Goal: Information Seeking & Learning: Learn about a topic

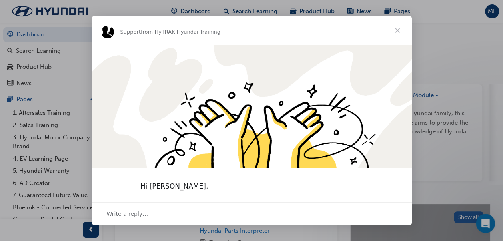
click at [401, 29] on span "Close" at bounding box center [397, 30] width 29 height 29
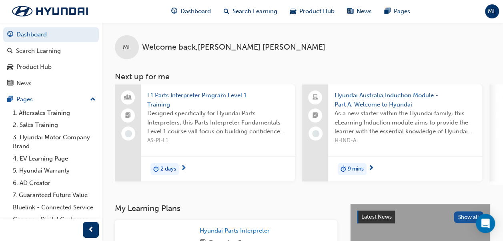
click at [277, 197] on div "ML Welcome back , Matt Liberti Next up for me L1 Parts Interpreter Program Leve…" at bounding box center [302, 112] width 401 height 181
click at [198, 166] on div "2 days" at bounding box center [218, 168] width 154 height 25
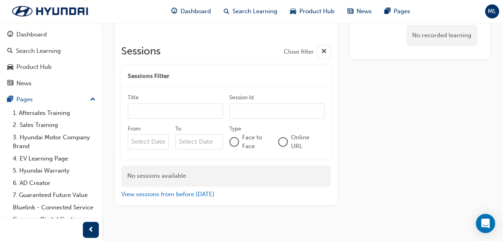
scroll to position [428, 0]
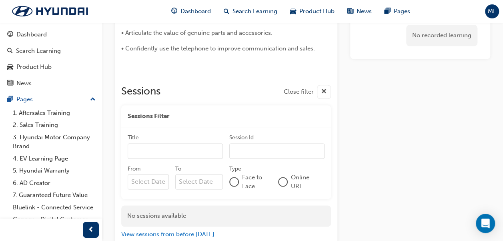
click at [281, 178] on div at bounding box center [283, 182] width 8 height 8
click at [284, 179] on div at bounding box center [282, 182] width 6 height 6
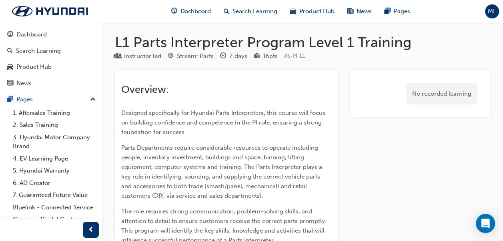
scroll to position [0, 0]
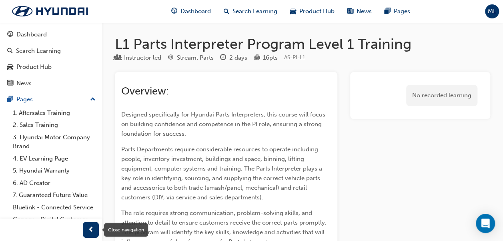
click at [86, 231] on div "button" at bounding box center [91, 229] width 16 height 16
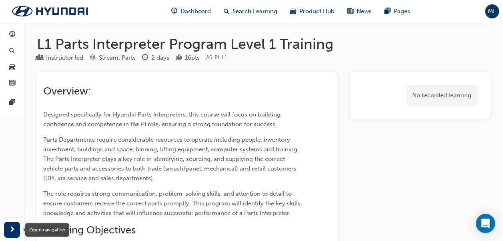
click at [10, 229] on span "next-icon" at bounding box center [12, 230] width 6 height 10
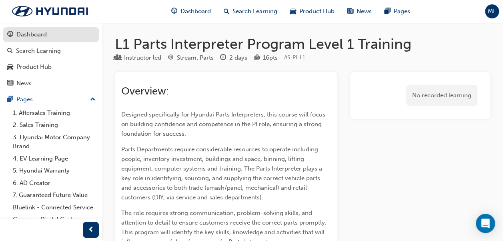
click at [54, 36] on div "Dashboard" at bounding box center [51, 35] width 88 height 10
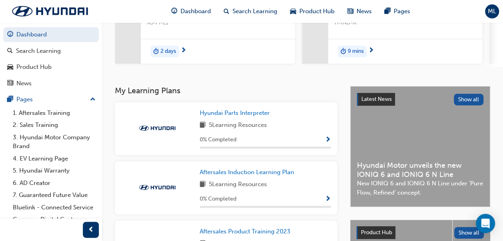
scroll to position [120, 0]
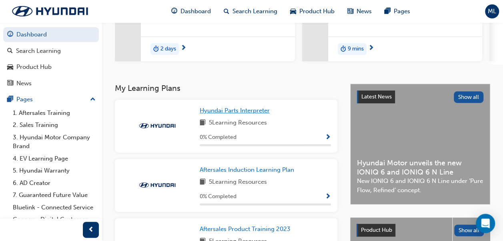
click at [259, 111] on span "Hyundai Parts Interpreter" at bounding box center [235, 110] width 70 height 7
